Goal: Navigation & Orientation: Find specific page/section

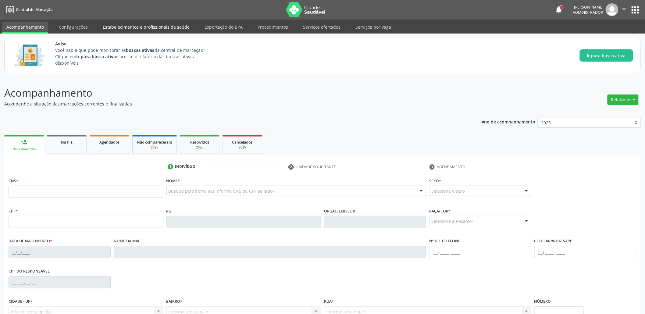
click at [147, 24] on link "Estabelecimentos e profissionais de saúde" at bounding box center [145, 27] width 95 height 11
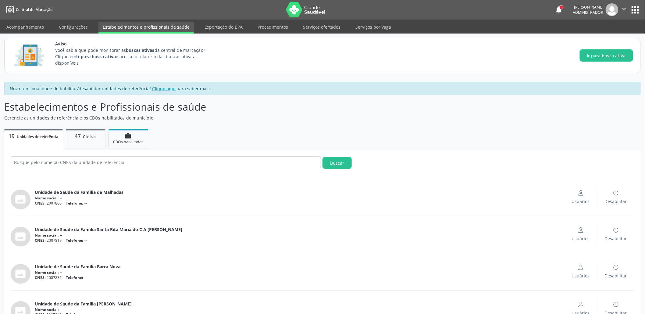
click at [142, 24] on link "Estabelecimentos e profissionais de saúde" at bounding box center [145, 28] width 95 height 12
click at [73, 24] on link "Configurações" at bounding box center [73, 27] width 37 height 11
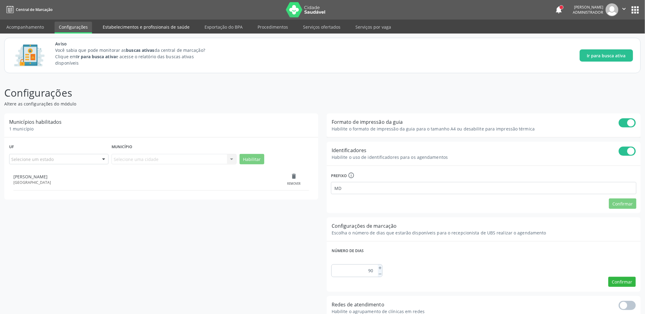
click at [154, 27] on link "Estabelecimentos e profissionais de saúde" at bounding box center [145, 27] width 95 height 11
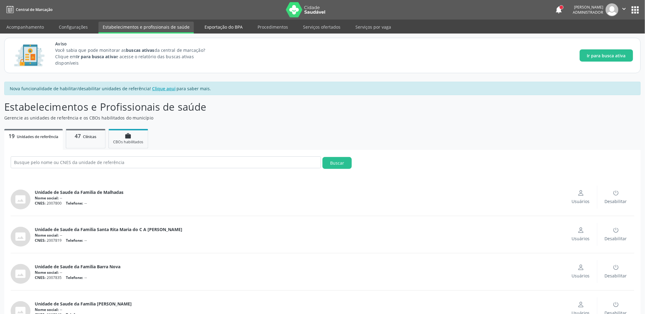
click at [223, 27] on link "Exportação do BPA" at bounding box center [223, 27] width 47 height 11
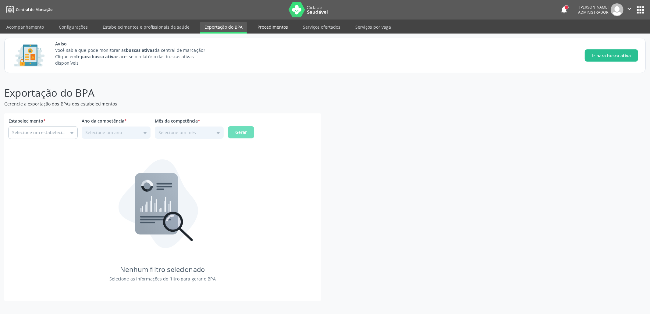
click at [271, 25] on link "Procedimentos" at bounding box center [272, 27] width 39 height 11
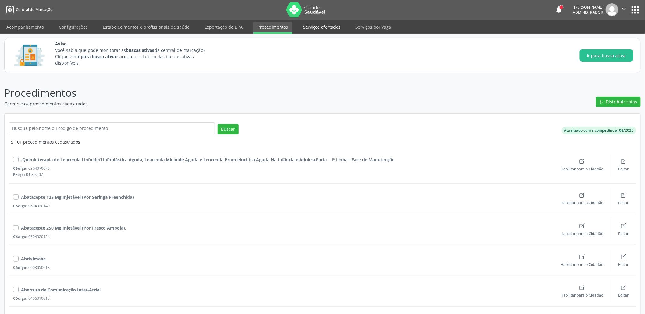
click at [326, 26] on link "Serviços ofertados" at bounding box center [322, 27] width 46 height 11
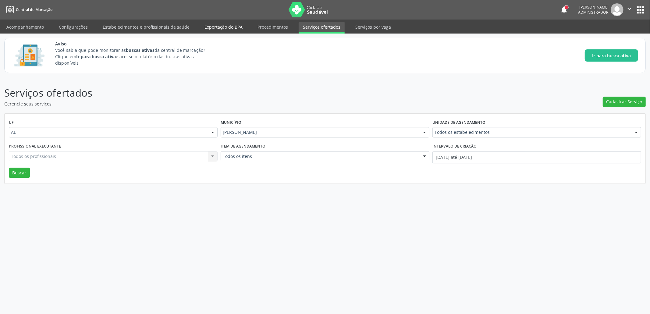
click at [223, 27] on link "Exportação do BPA" at bounding box center [223, 27] width 47 height 11
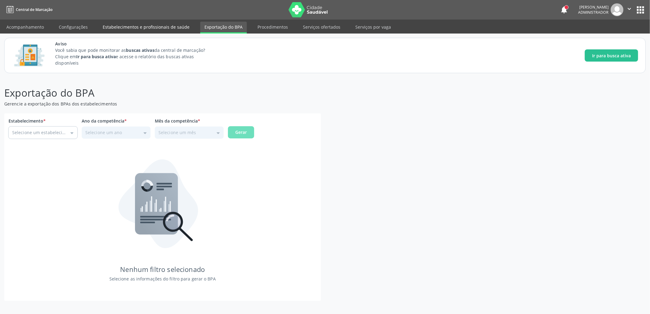
click at [151, 26] on link "Estabelecimentos e profissionais de saúde" at bounding box center [145, 27] width 95 height 11
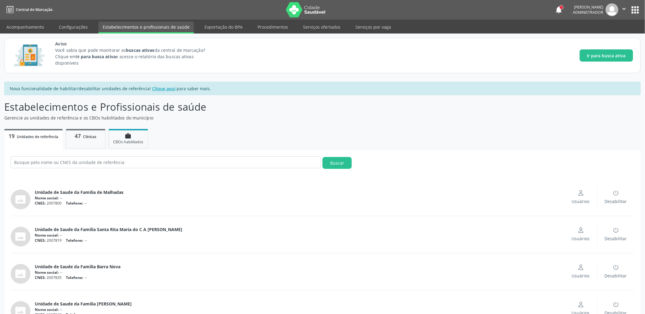
click at [634, 9] on button "apps" at bounding box center [635, 10] width 11 height 11
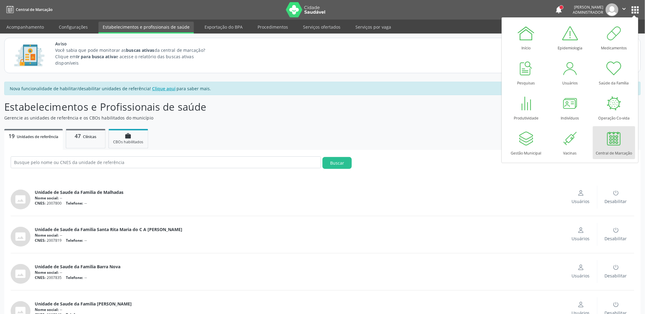
click at [415, 119] on p "Gerencie as unidades de referência e os CBOs habilitados do município" at bounding box center [227, 118] width 446 height 6
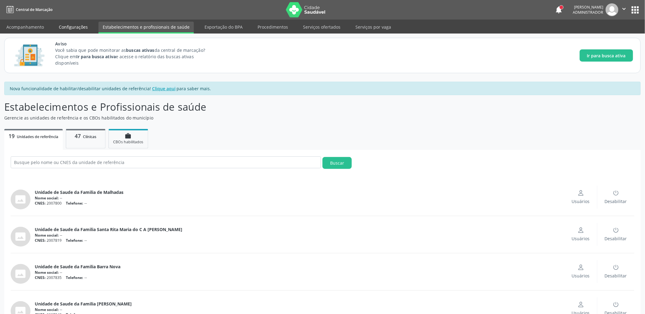
click at [80, 27] on link "Configurações" at bounding box center [73, 27] width 37 height 11
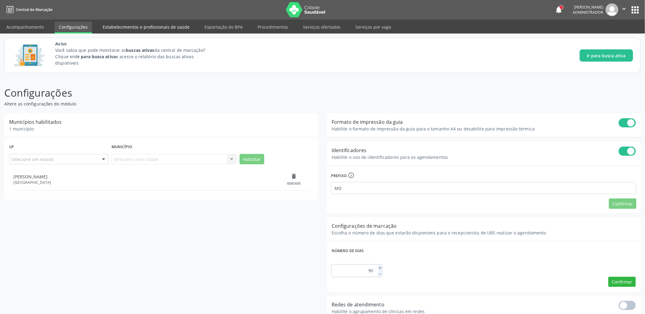
click at [168, 22] on link "Estabelecimentos e profissionais de saúde" at bounding box center [145, 27] width 95 height 11
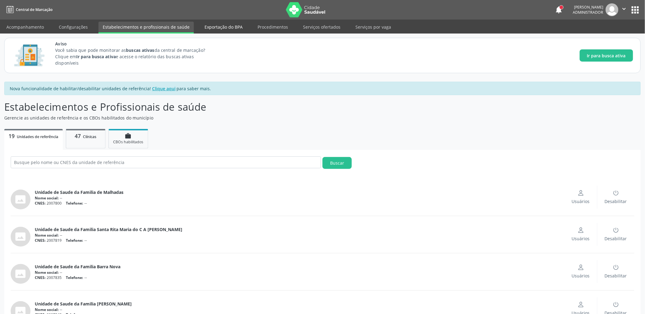
click at [216, 23] on link "Exportação do BPA" at bounding box center [223, 27] width 47 height 11
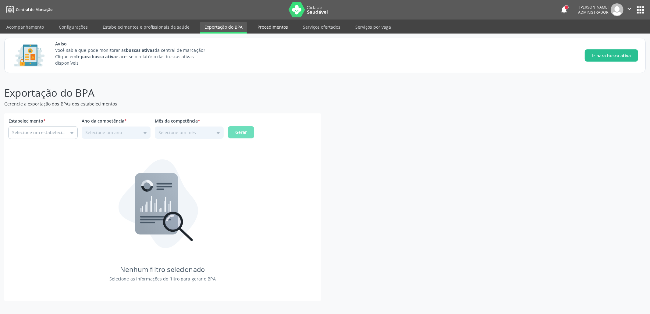
click at [273, 23] on link "Procedimentos" at bounding box center [272, 27] width 39 height 11
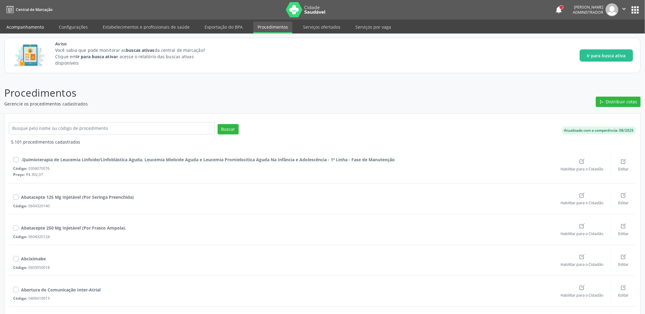
click at [34, 30] on link "Acompanhamento" at bounding box center [25, 27] width 46 height 11
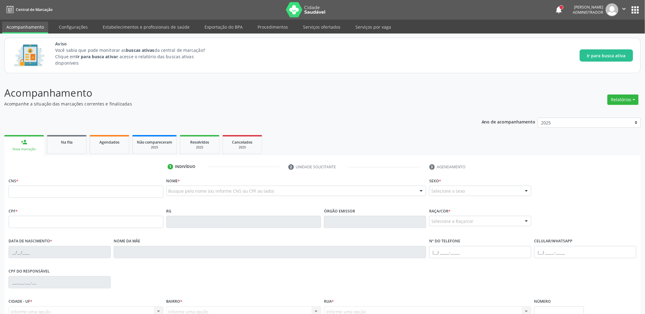
scroll to position [60, 0]
